Goal: Communication & Community: Answer question/provide support

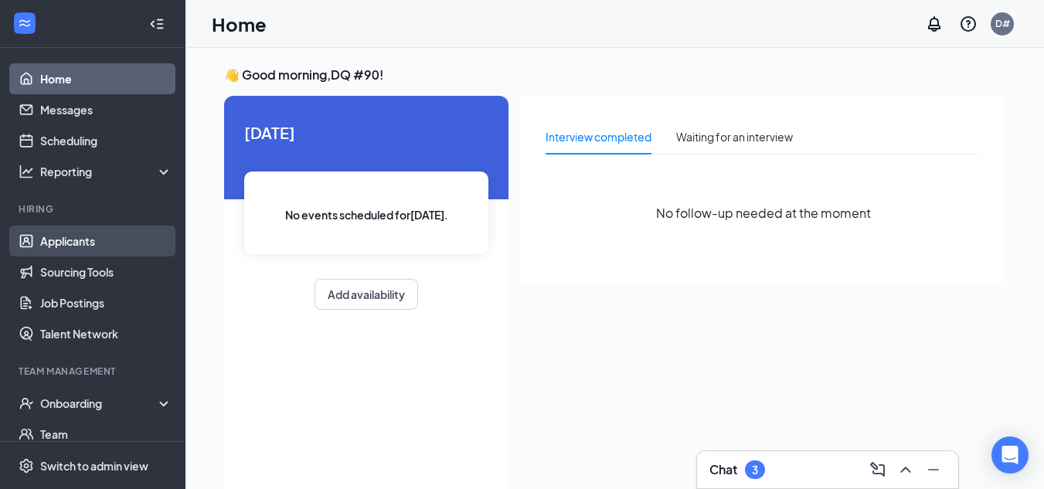
click at [80, 246] on link "Applicants" at bounding box center [106, 241] width 132 height 31
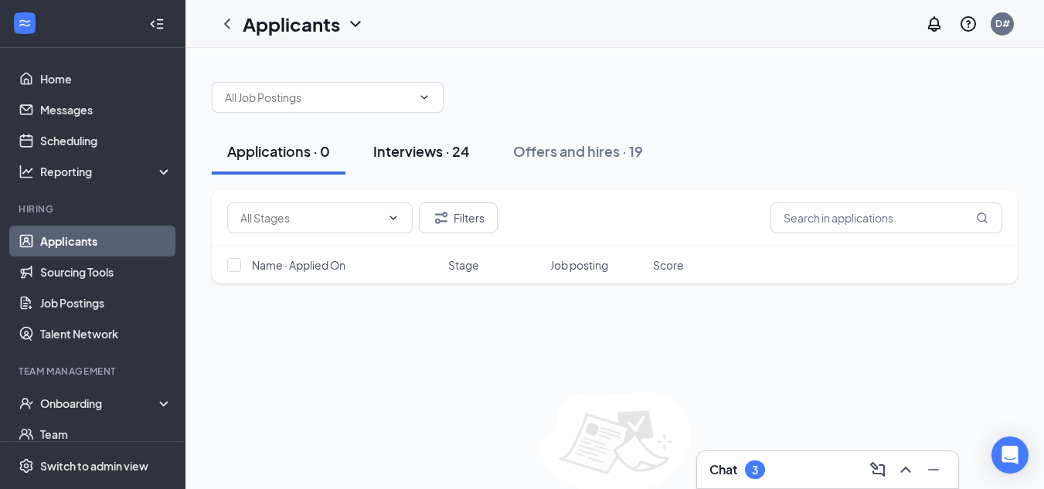
click at [418, 148] on div "Interviews · 24" at bounding box center [421, 150] width 97 height 19
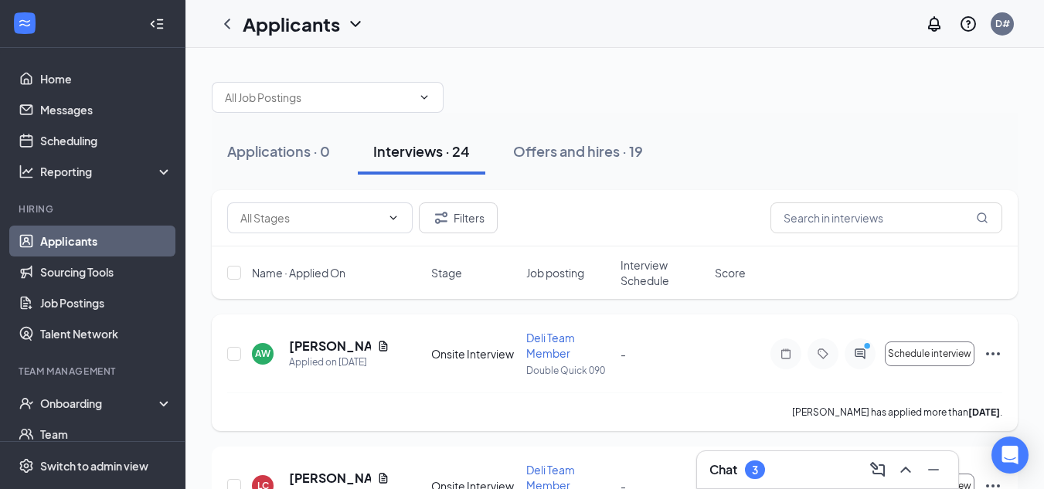
scroll to position [77, 0]
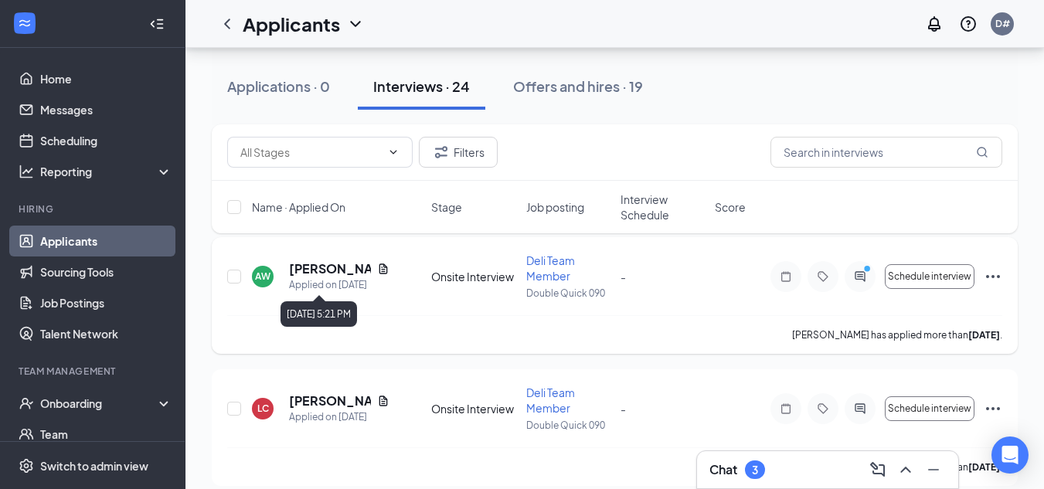
click at [320, 290] on div "Applied on Aug 24" at bounding box center [339, 284] width 100 height 15
click at [724, 470] on h3 "Chat" at bounding box center [723, 469] width 28 height 17
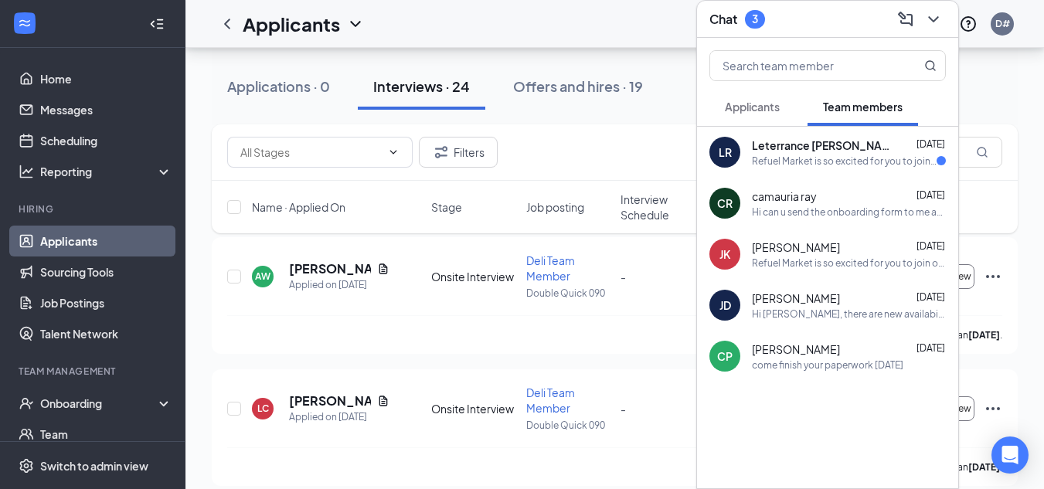
click at [842, 21] on div "Chat 3" at bounding box center [827, 19] width 236 height 24
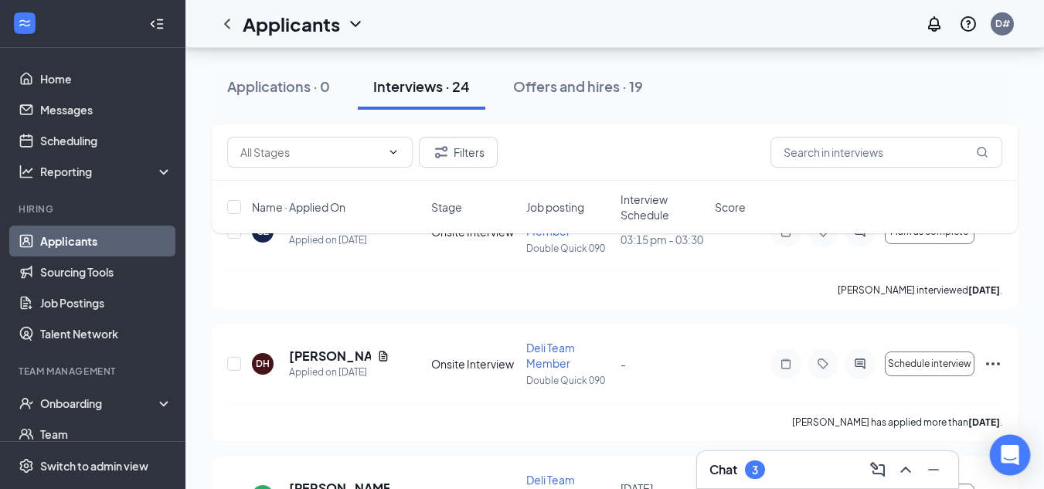
scroll to position [1101, 0]
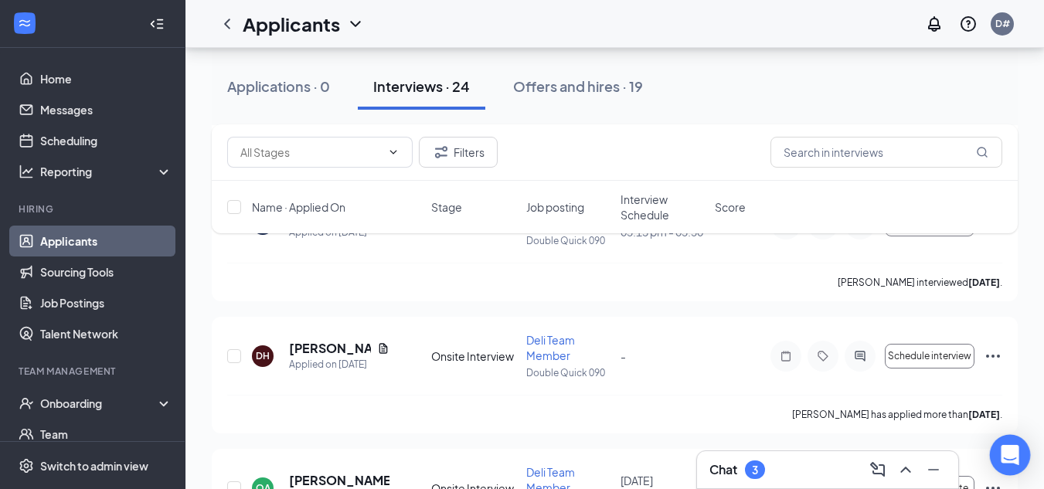
click at [1015, 451] on icon "Open Intercom Messenger" at bounding box center [1010, 455] width 18 height 20
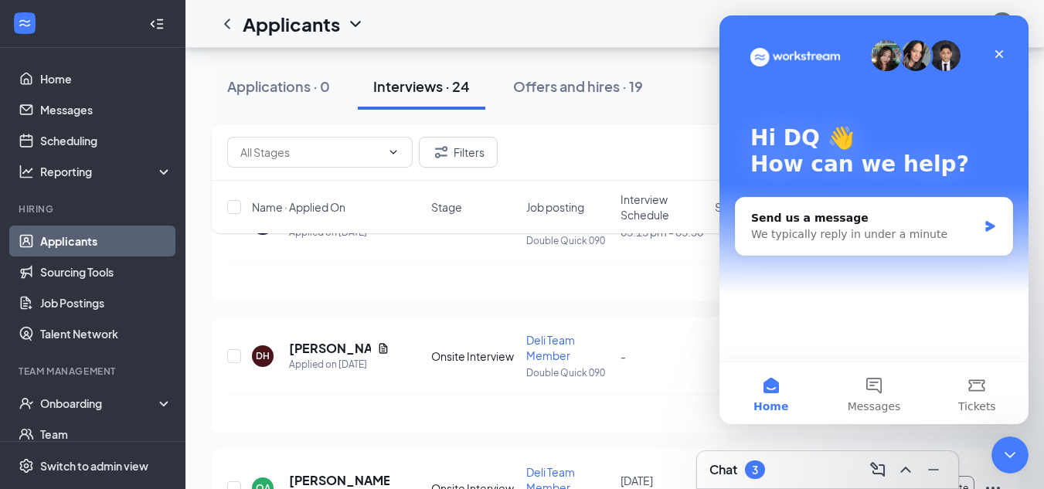
scroll to position [0, 0]
click at [996, 53] on icon "Close" at bounding box center [999, 54] width 12 height 12
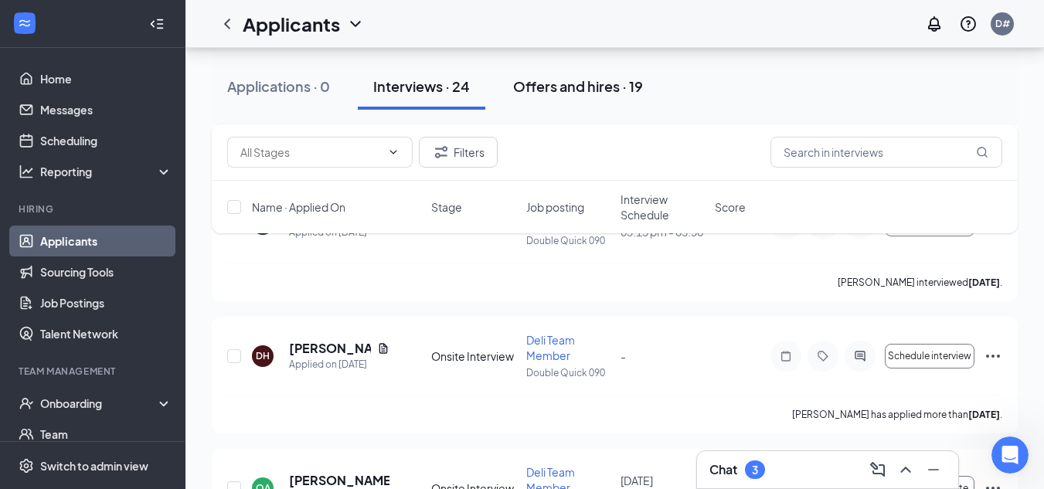
click at [577, 89] on div "Offers and hires · 19" at bounding box center [578, 86] width 130 height 19
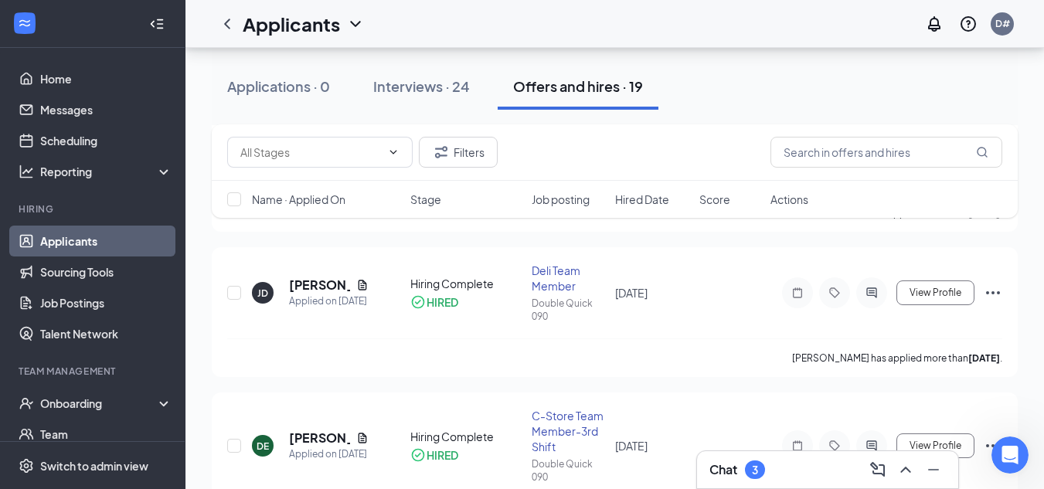
scroll to position [1623, 0]
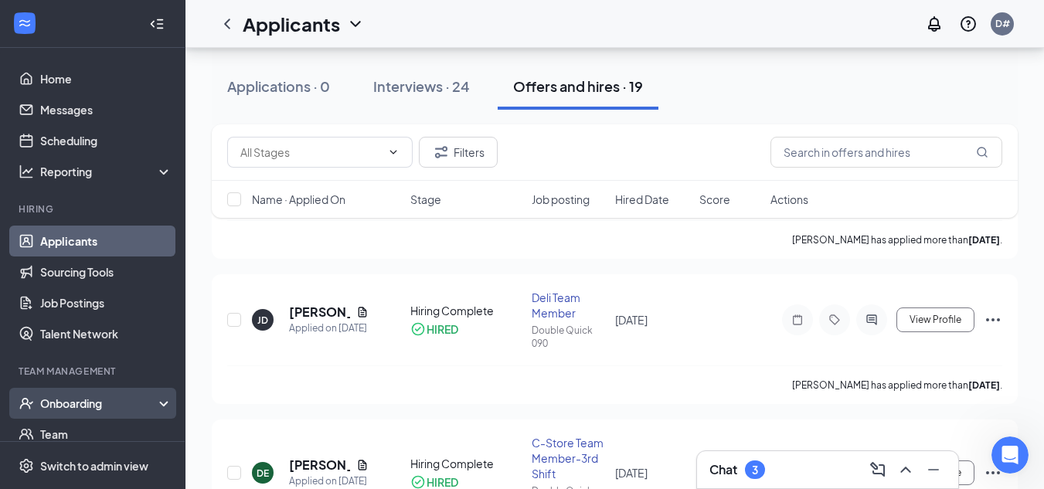
click at [47, 405] on div "Onboarding" at bounding box center [99, 403] width 119 height 15
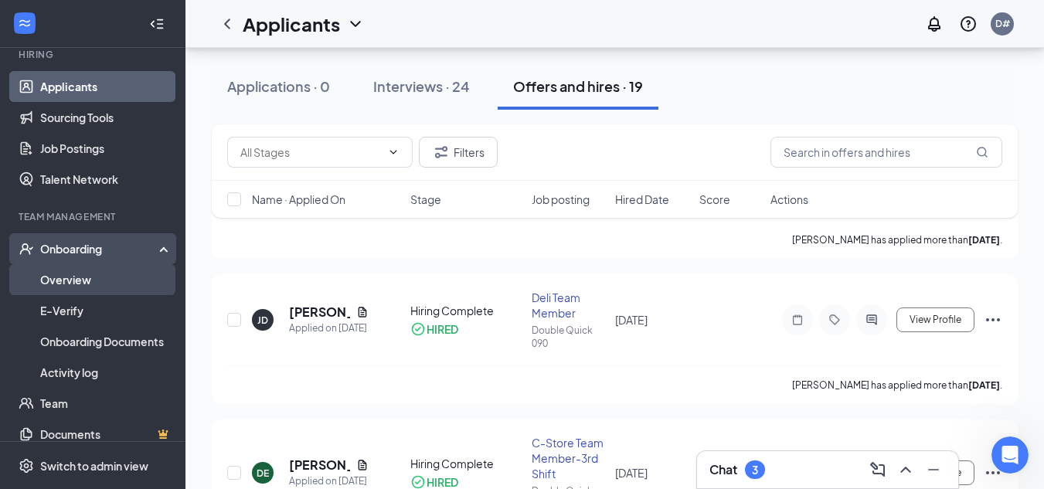
click at [96, 286] on link "Overview" at bounding box center [106, 279] width 132 height 31
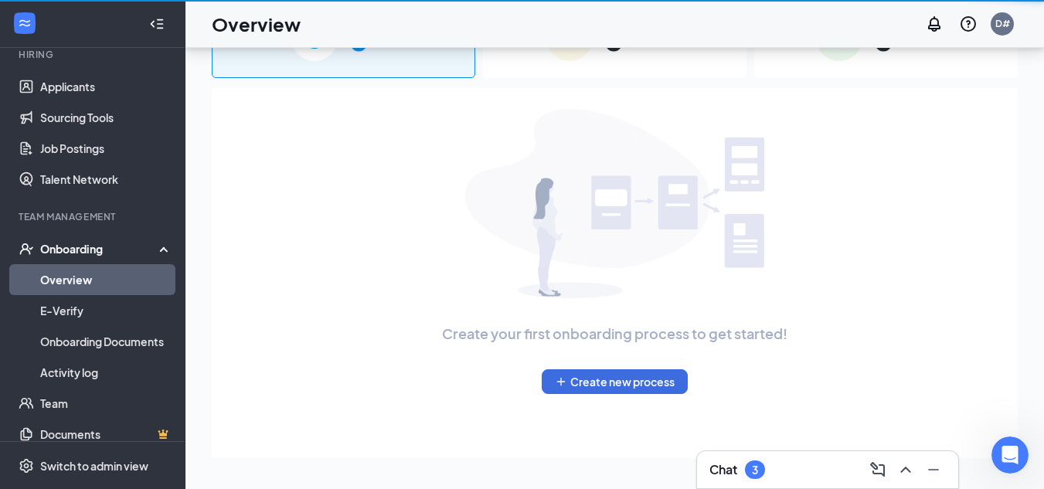
scroll to position [70, 0]
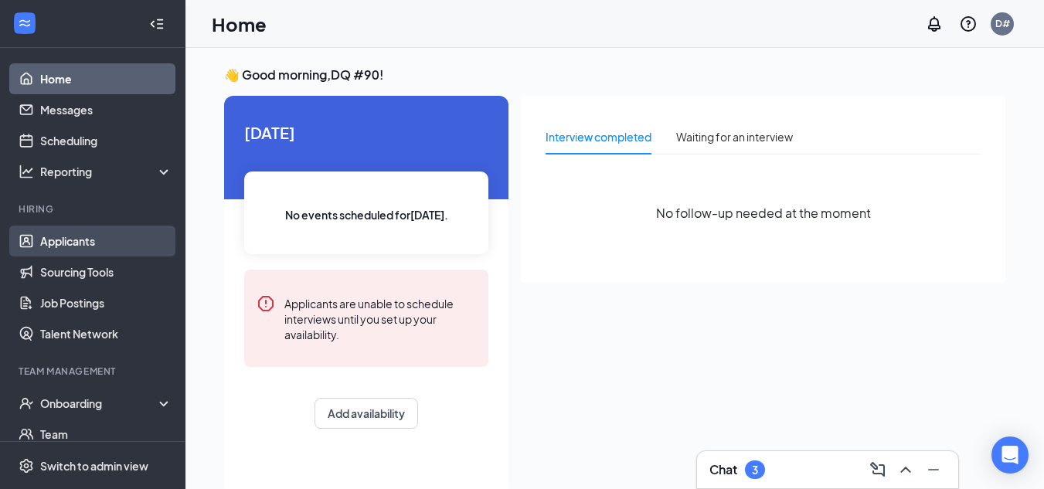
click at [96, 241] on link "Applicants" at bounding box center [106, 241] width 132 height 31
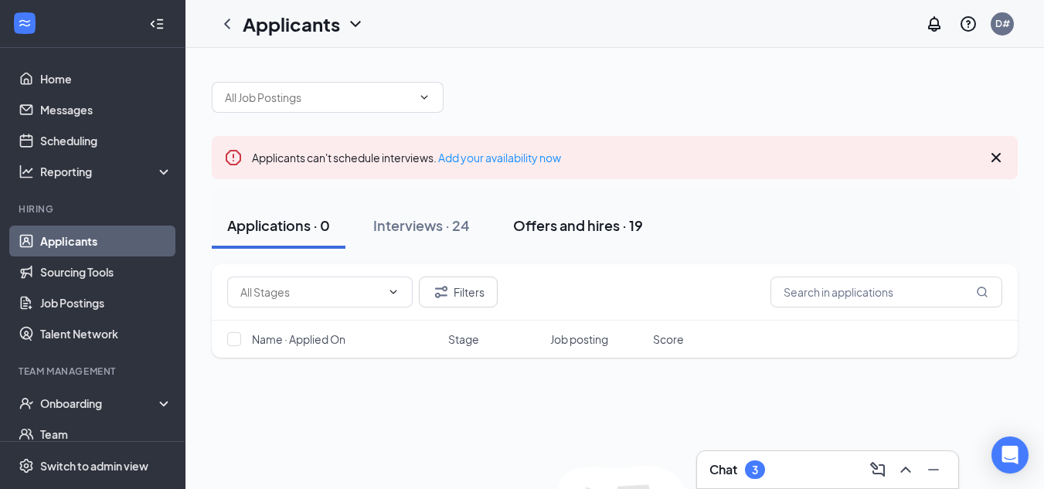
click at [614, 223] on div "Offers and hires · 19" at bounding box center [578, 225] width 130 height 19
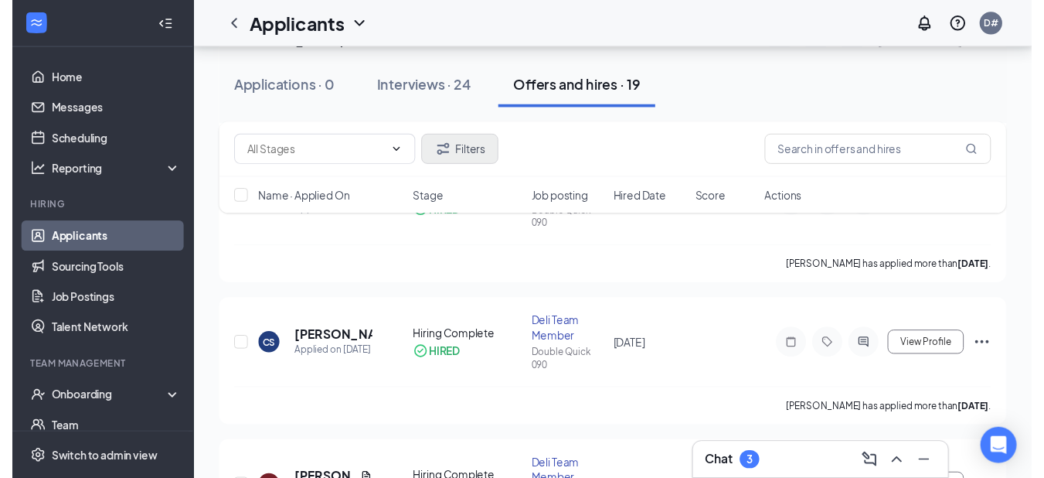
scroll to position [541, 0]
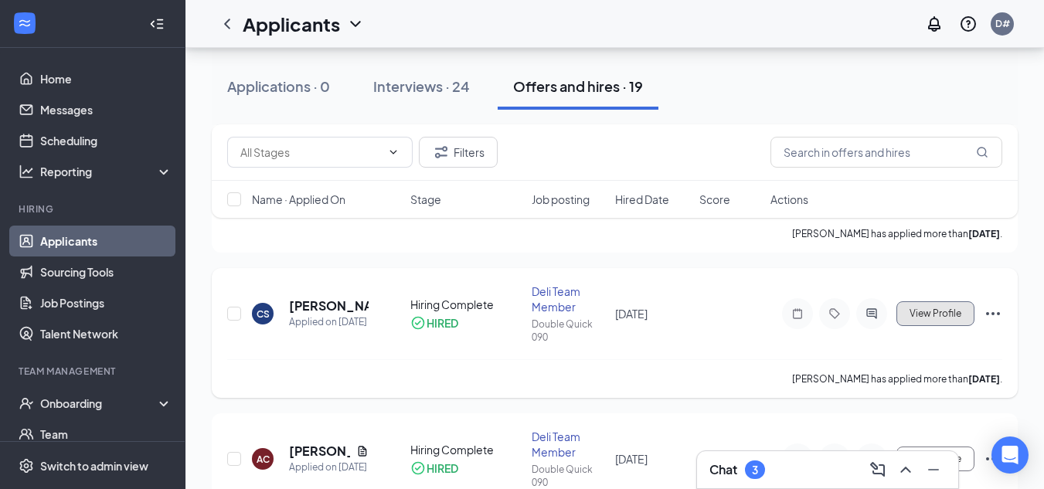
click at [931, 318] on span "View Profile" at bounding box center [936, 313] width 52 height 11
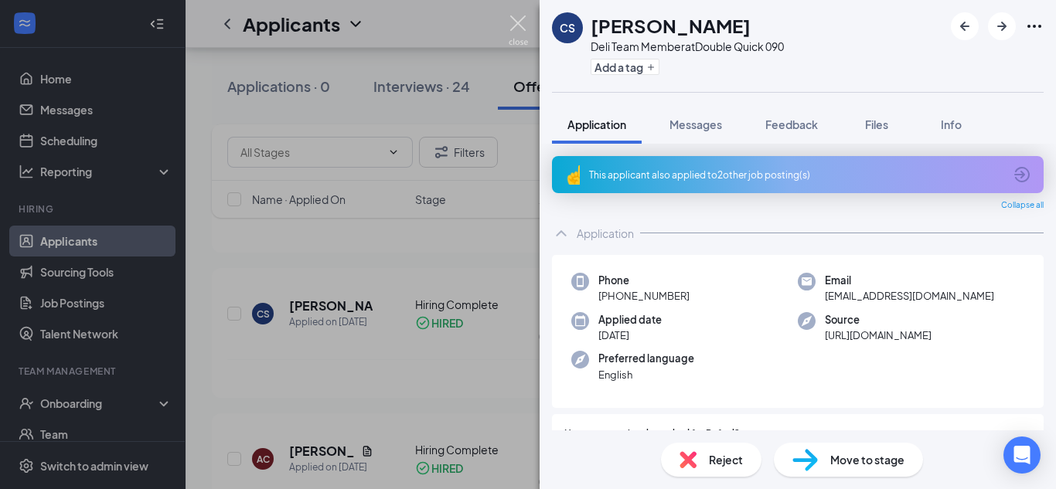
click at [522, 25] on img at bounding box center [518, 30] width 19 height 30
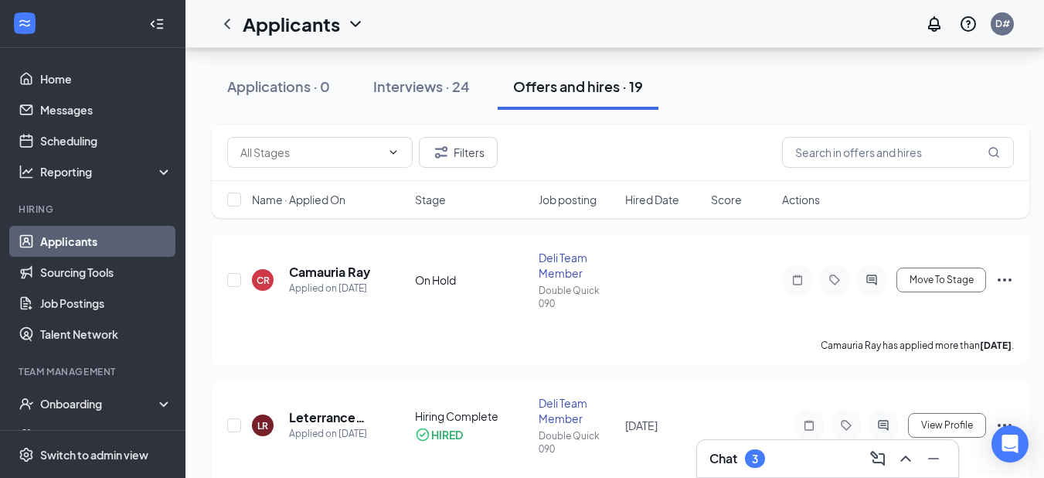
scroll to position [232, 0]
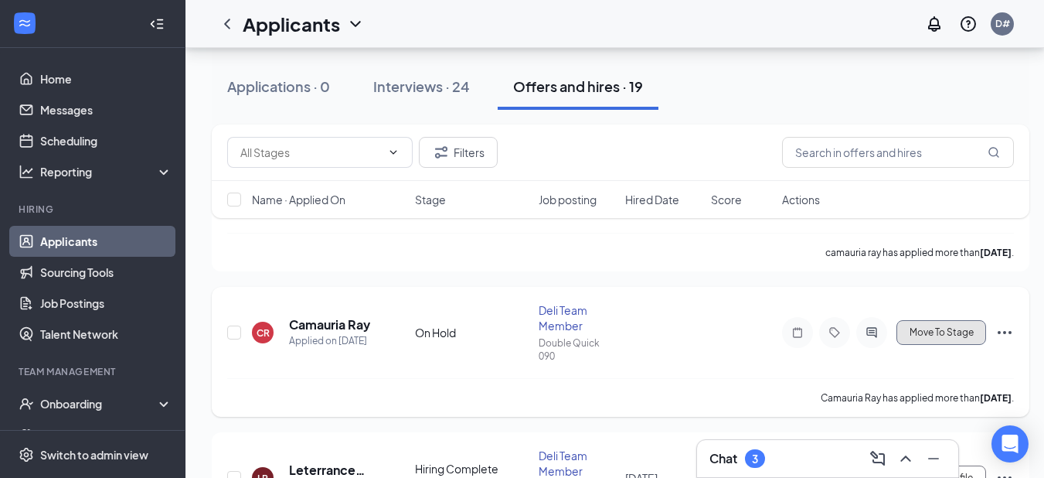
click at [941, 329] on span "Move To Stage" at bounding box center [942, 332] width 64 height 11
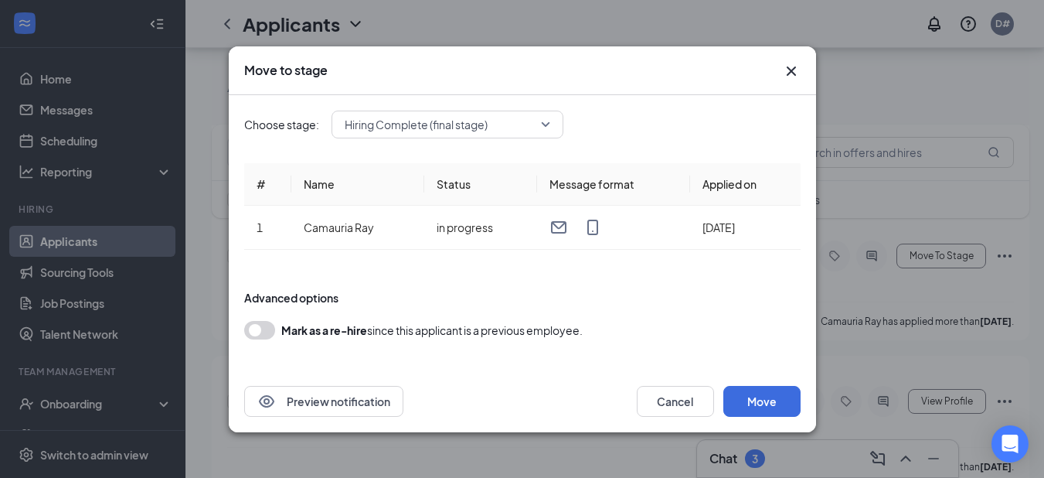
scroll to position [309, 0]
click at [785, 70] on icon "Cross" at bounding box center [791, 71] width 19 height 19
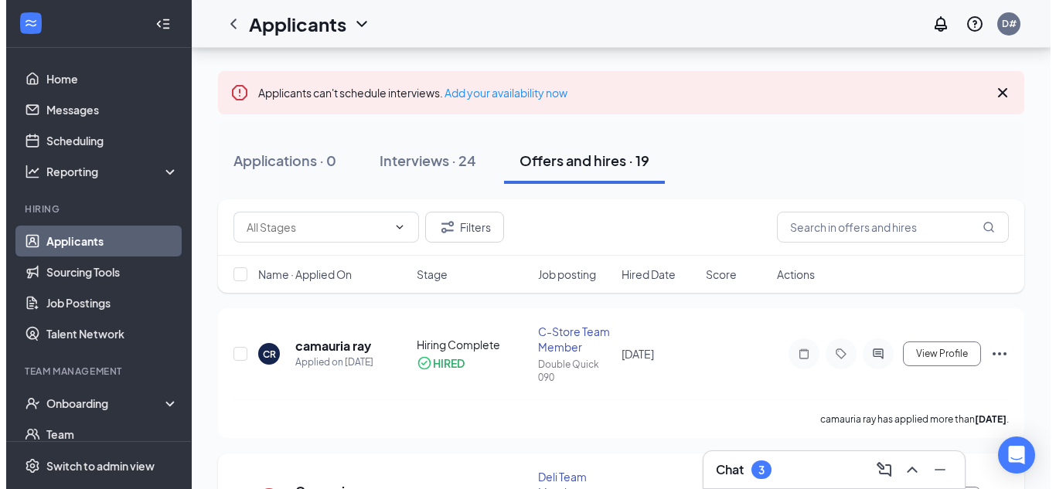
scroll to position [0, 0]
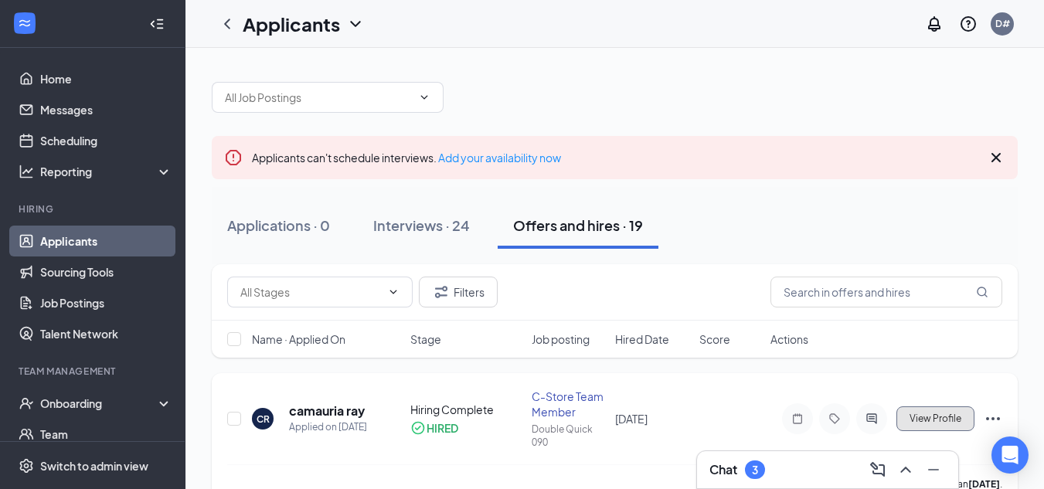
click at [918, 420] on span "View Profile" at bounding box center [936, 418] width 52 height 11
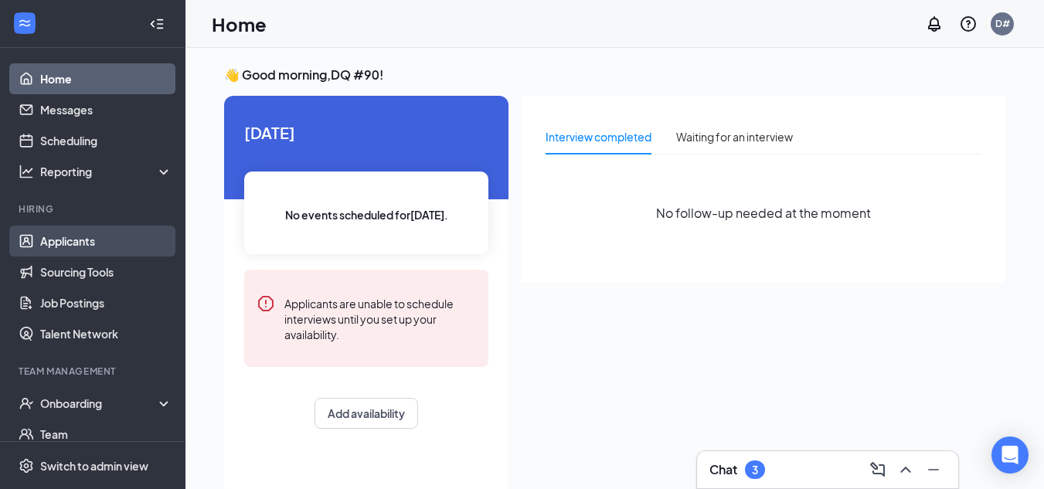
click at [70, 245] on link "Applicants" at bounding box center [106, 241] width 132 height 31
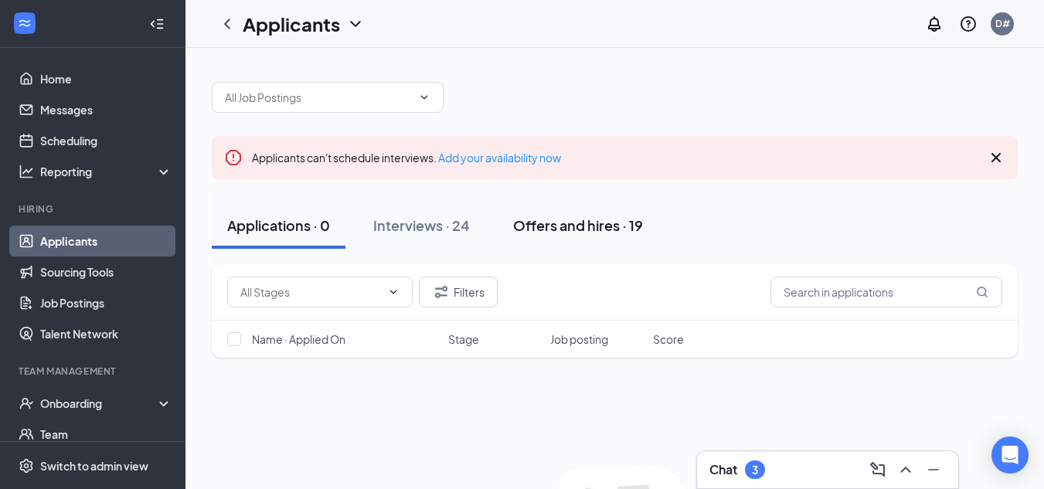
click at [532, 224] on div "Offers and hires · 19" at bounding box center [578, 225] width 130 height 19
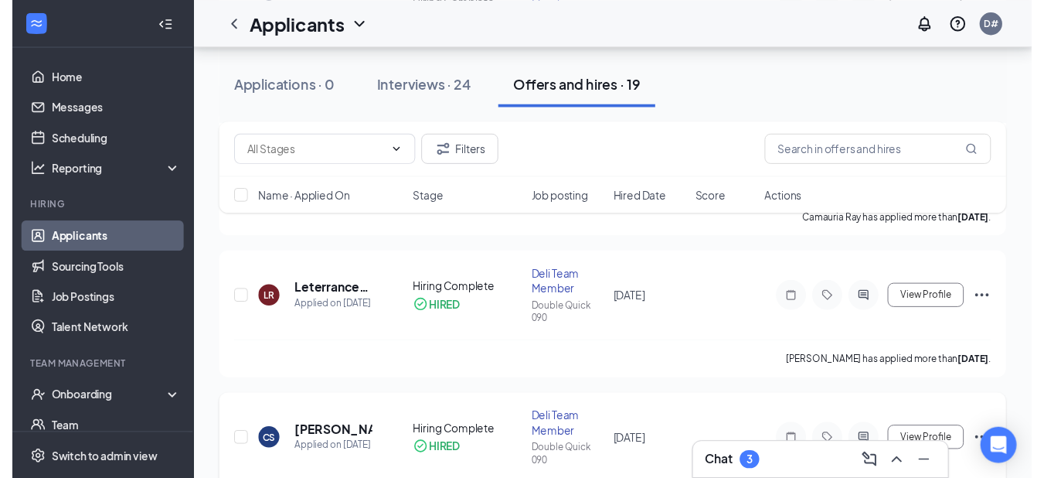
scroll to position [464, 0]
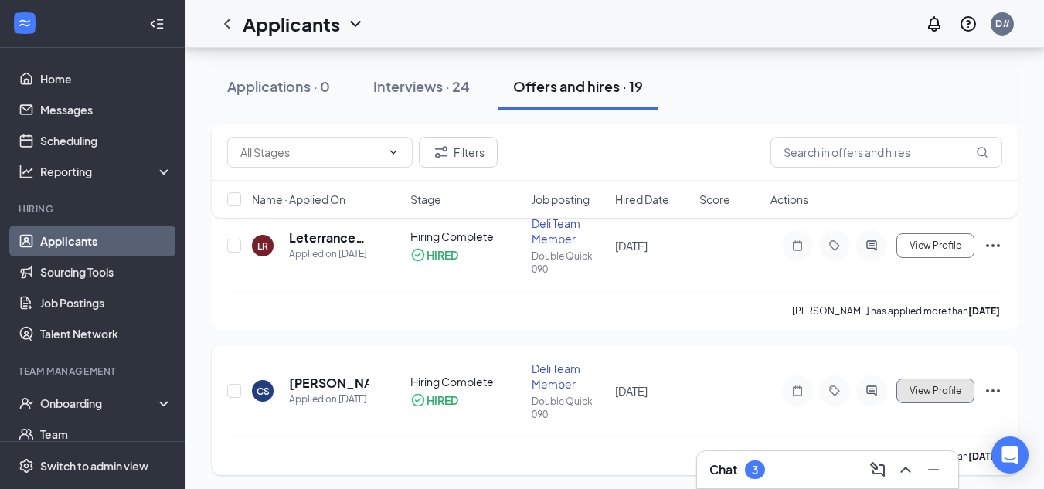
click at [937, 397] on button "View Profile" at bounding box center [936, 391] width 78 height 25
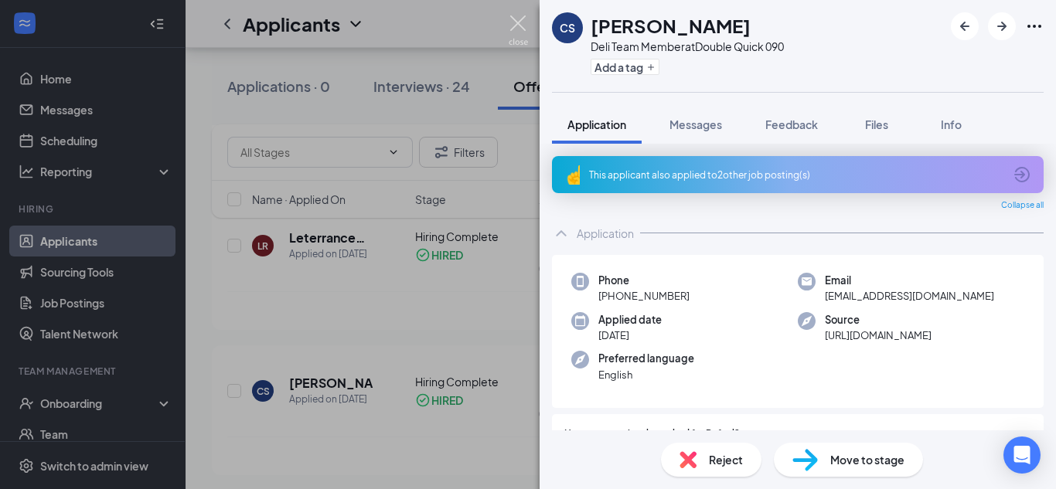
click at [519, 21] on img at bounding box center [518, 30] width 19 height 30
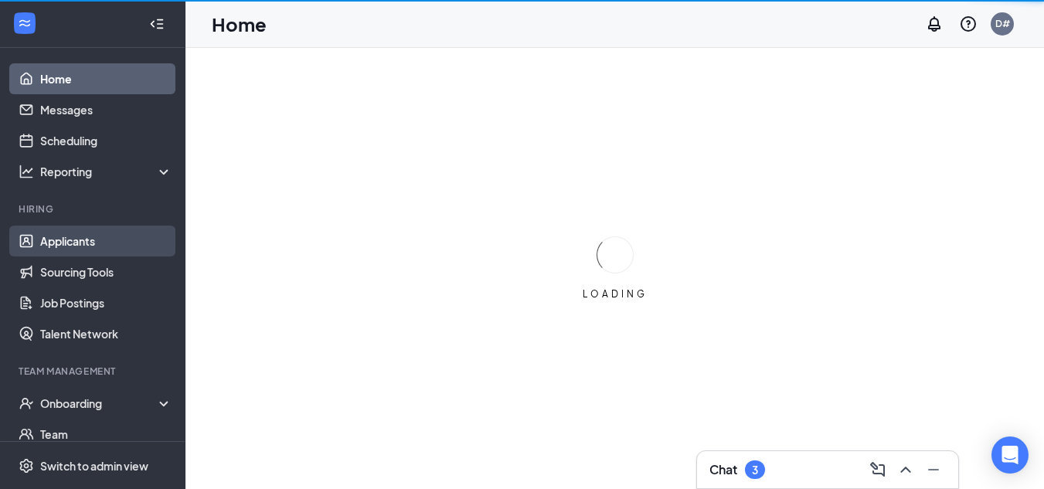
click at [52, 244] on link "Applicants" at bounding box center [106, 241] width 132 height 31
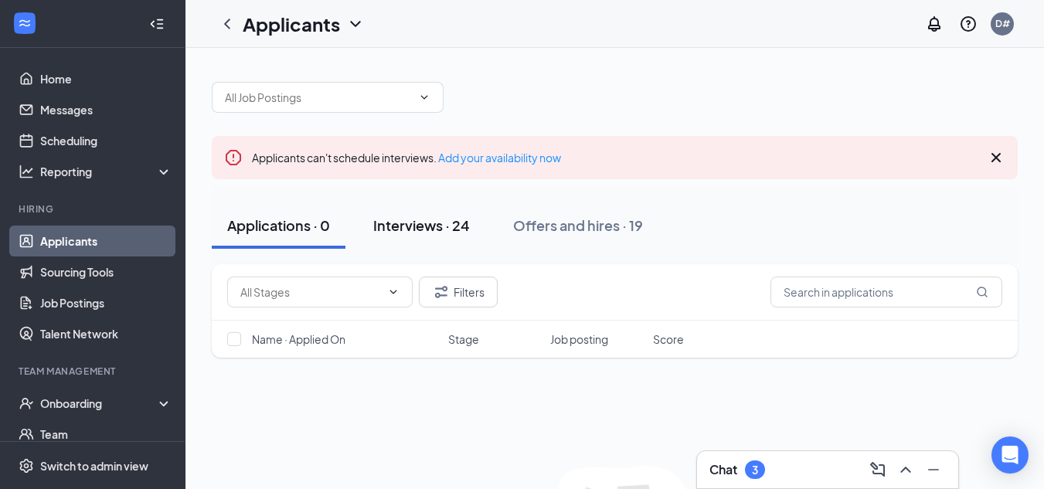
click at [411, 229] on div "Interviews · 24" at bounding box center [421, 225] width 97 height 19
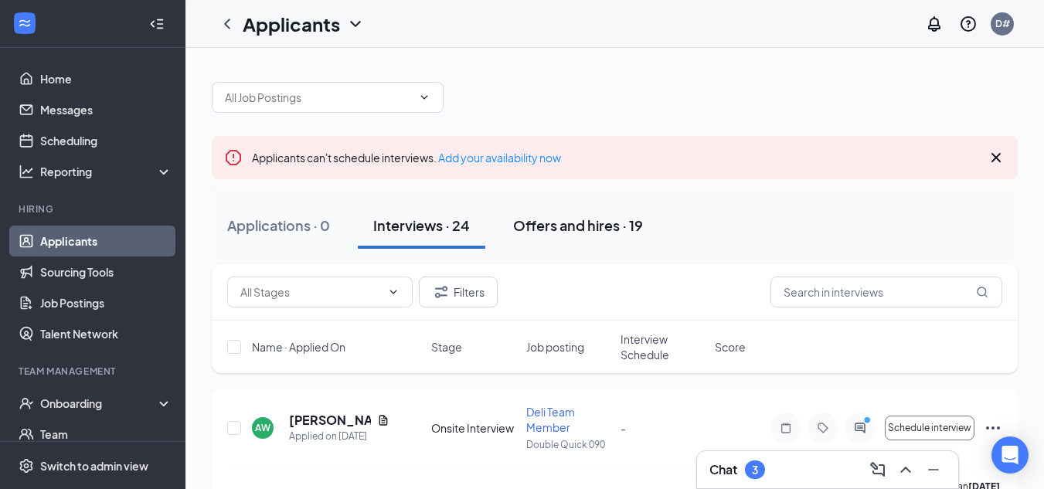
click at [580, 230] on div "Offers and hires · 19" at bounding box center [578, 225] width 130 height 19
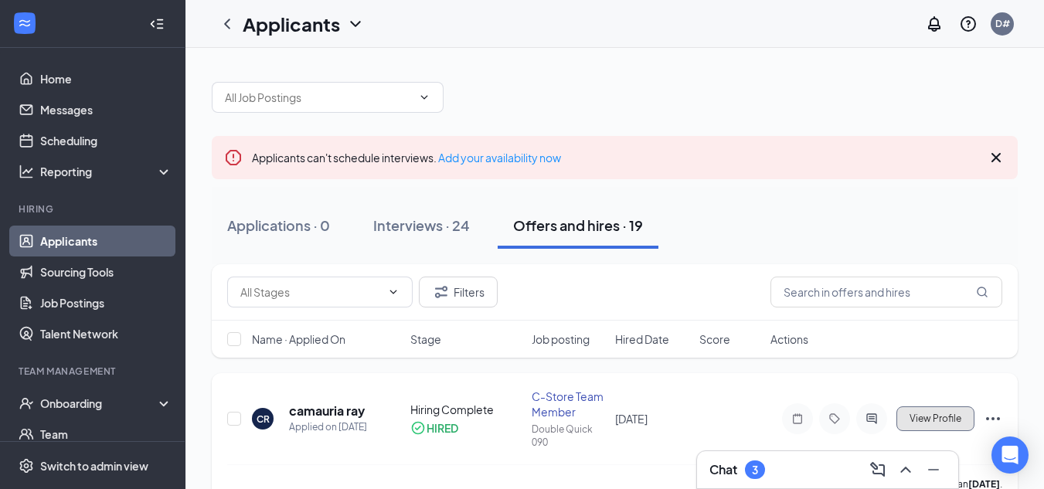
click at [917, 423] on span "View Profile" at bounding box center [936, 418] width 52 height 11
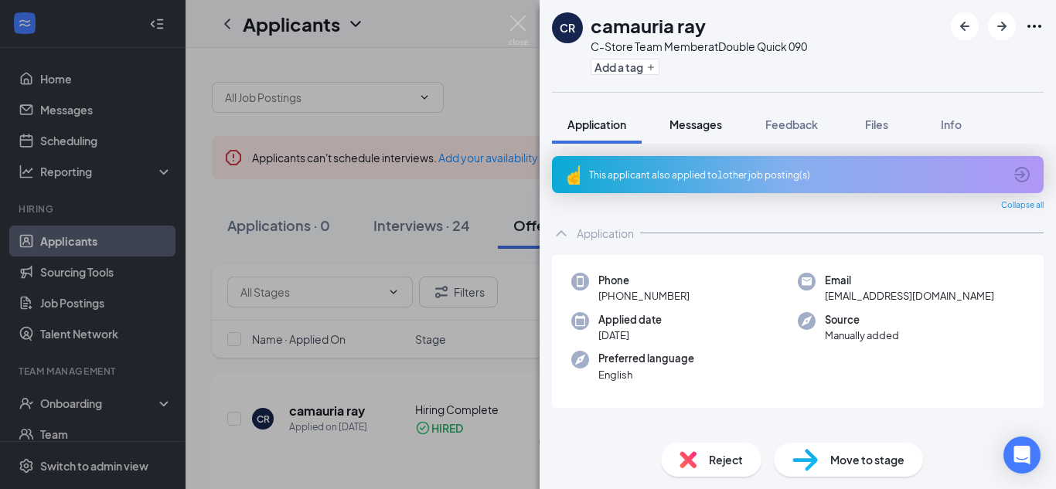
click at [696, 124] on span "Messages" at bounding box center [695, 124] width 53 height 14
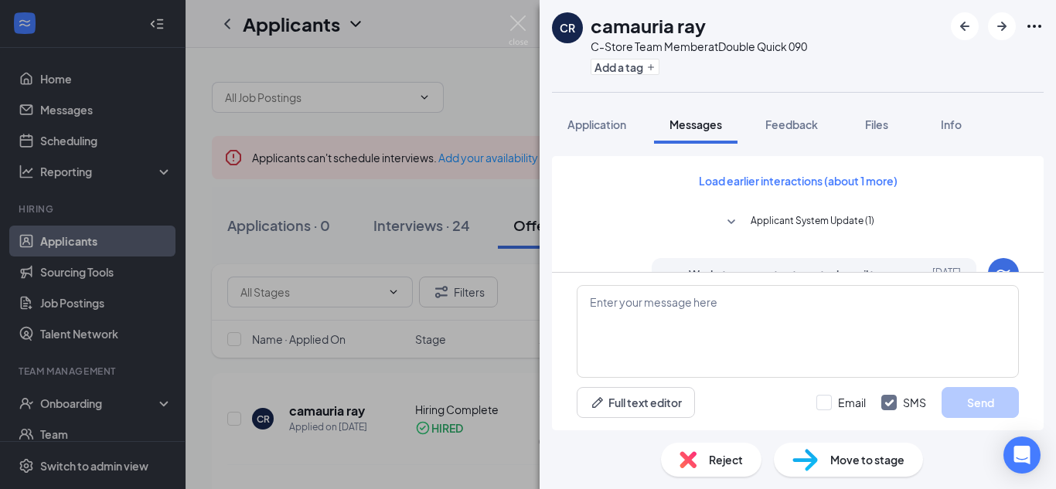
click at [937, 210] on div "Load earlier interactions (about 1 more) Applicant System Update (1) Workstream…" at bounding box center [798, 463] width 442 height 614
click at [891, 271] on div "Aug 12" at bounding box center [926, 283] width 70 height 34
click at [891, 266] on div "Aug 12" at bounding box center [926, 283] width 70 height 34
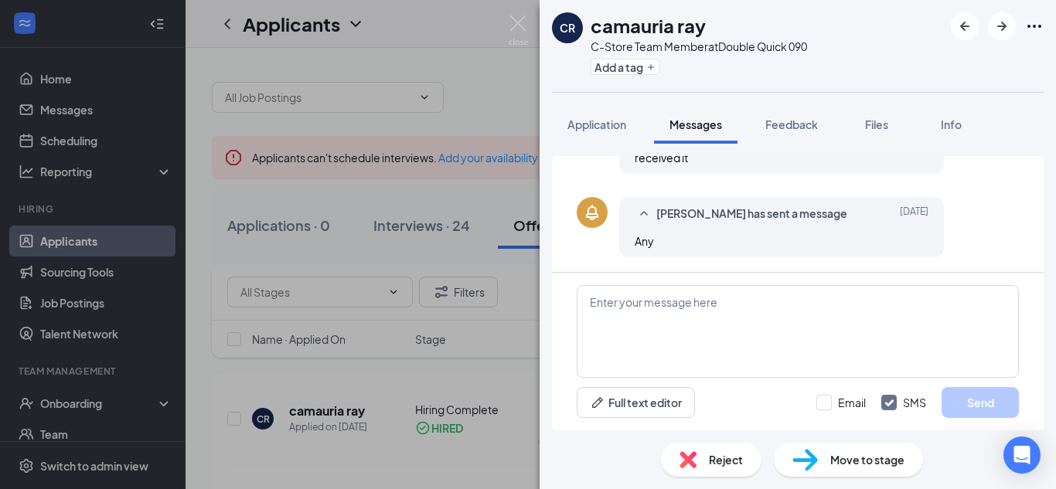
scroll to position [498, 0]
click at [783, 317] on textarea at bounding box center [798, 331] width 442 height 93
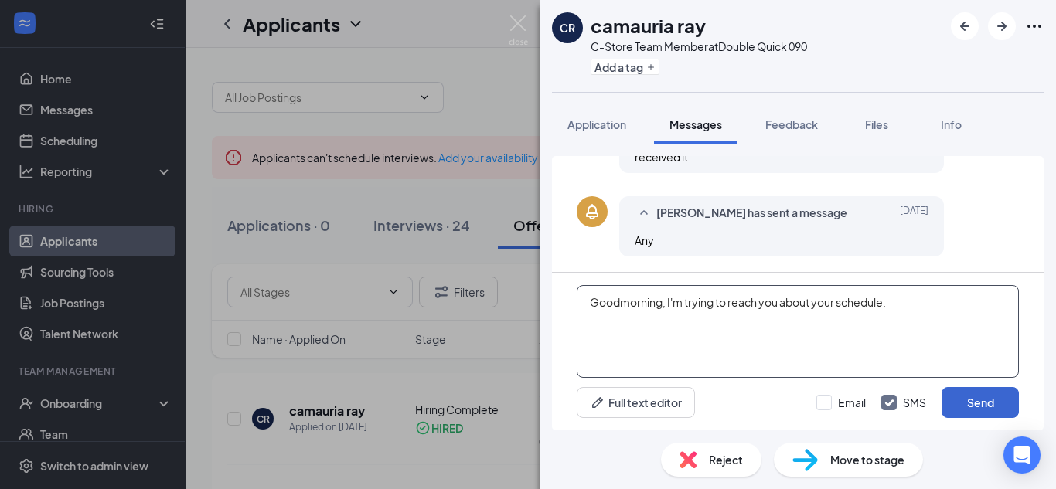
type textarea "Goodmorning, I'm trying to reach you about your schedule."
click at [965, 401] on button "Send" at bounding box center [979, 402] width 77 height 31
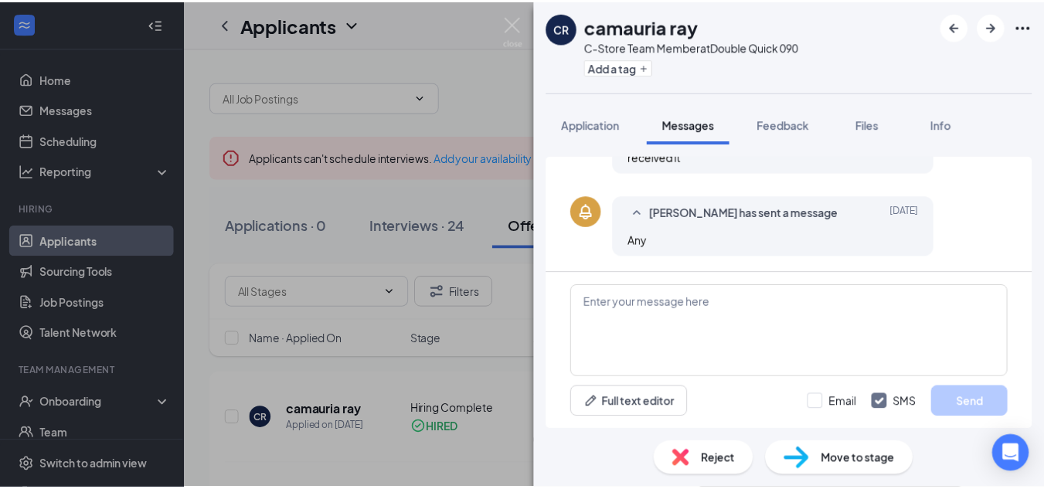
scroll to position [598, 0]
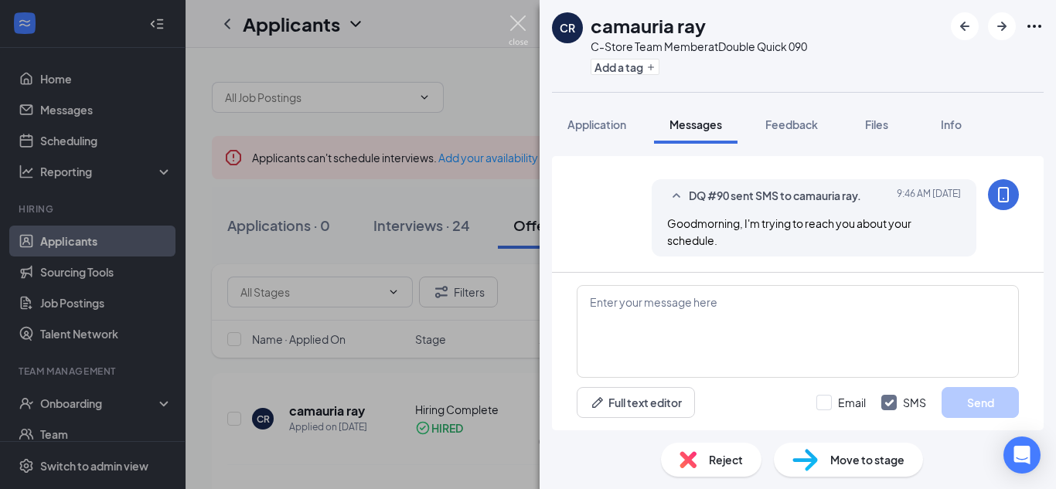
click at [519, 22] on img at bounding box center [518, 30] width 19 height 30
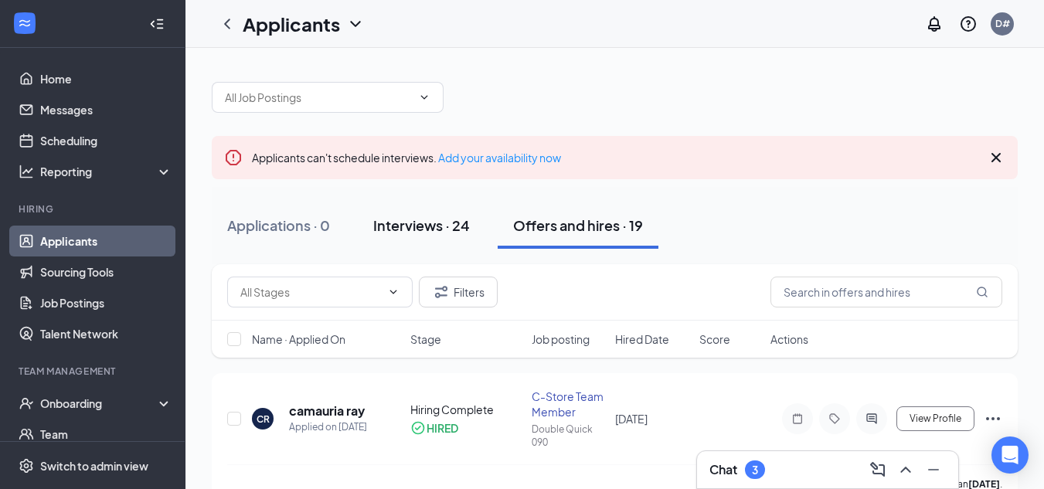
click at [430, 233] on div "Interviews · 24" at bounding box center [421, 225] width 97 height 19
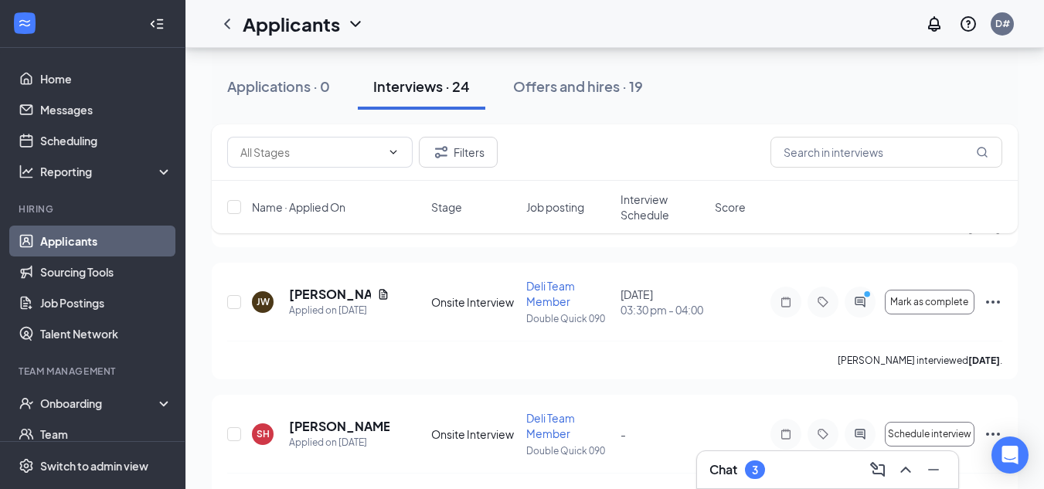
scroll to position [1778, 0]
